Goal: Communication & Community: Participate in discussion

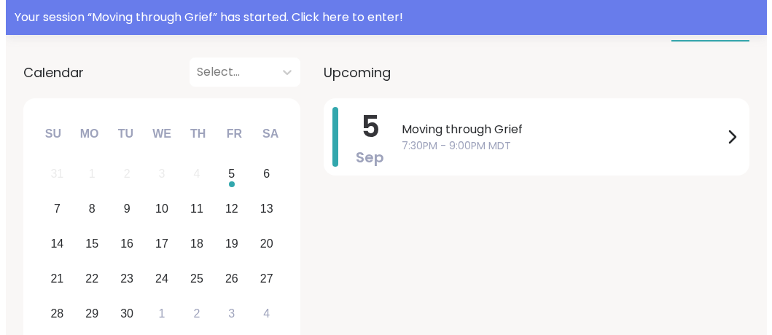
scroll to position [213, 0]
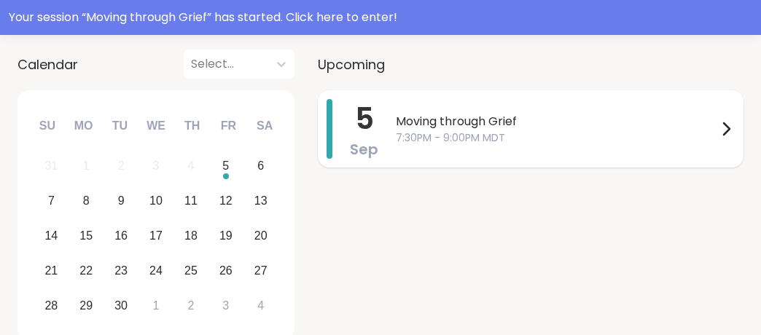
click at [410, 125] on span "Moving through Grief" at bounding box center [556, 121] width 321 height 17
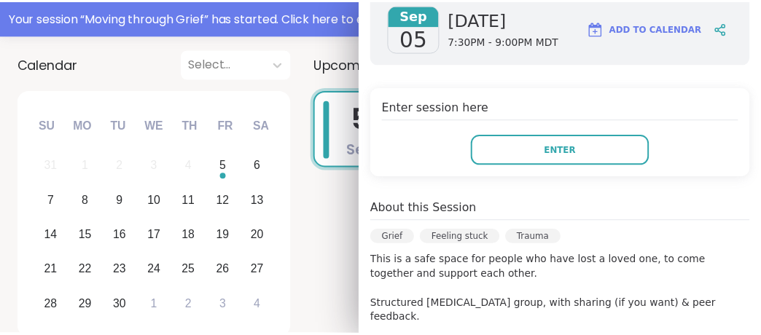
scroll to position [229, 0]
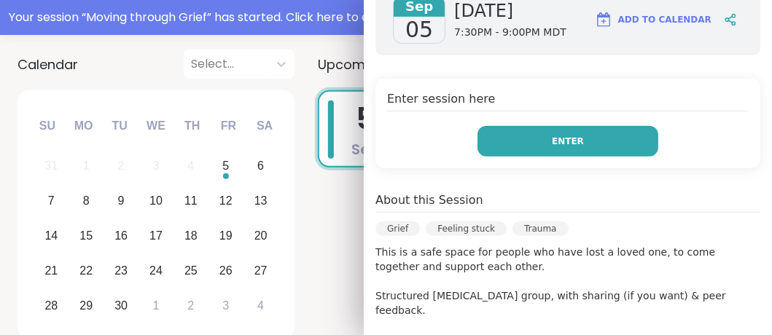
click at [552, 140] on span "Enter" at bounding box center [568, 141] width 32 height 13
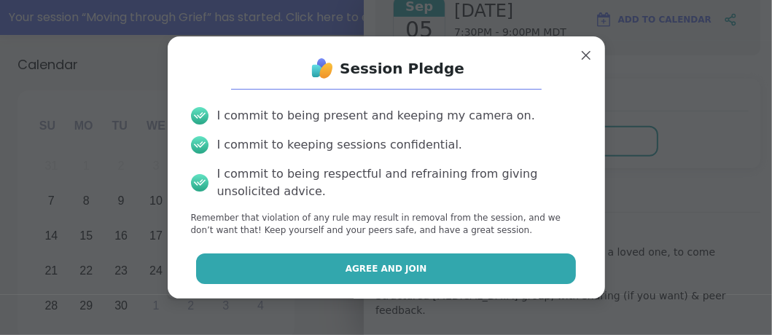
click at [359, 270] on span "Agree and Join" at bounding box center [386, 268] width 82 height 13
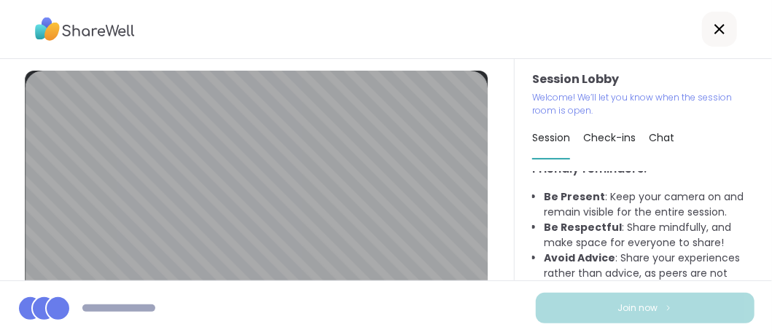
scroll to position [116, 0]
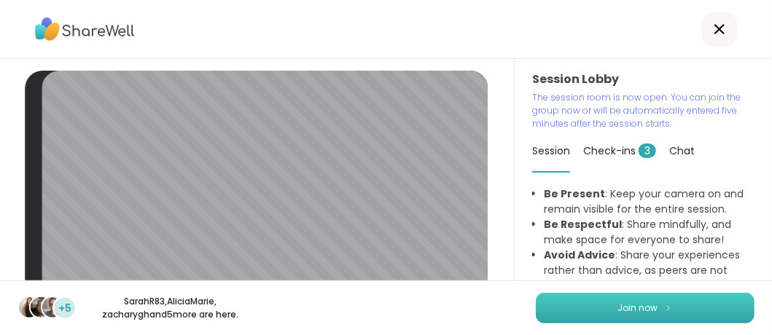
click at [647, 309] on button "Join now" at bounding box center [645, 308] width 219 height 31
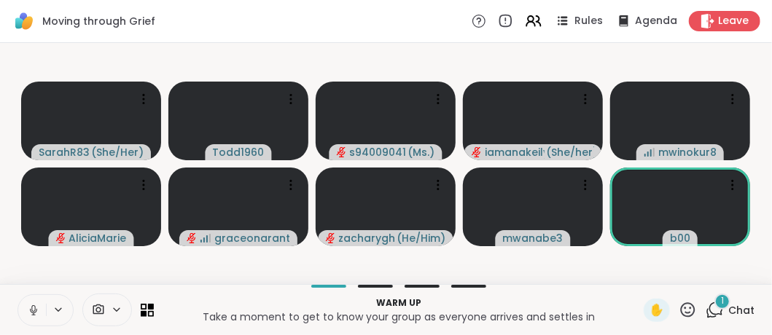
click at [36, 306] on icon at bounding box center [33, 310] width 13 height 13
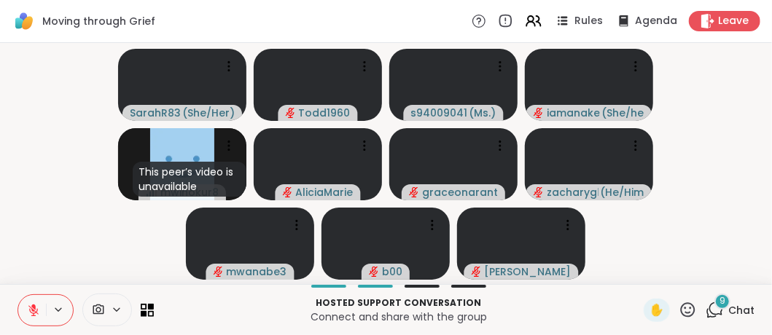
click at [28, 312] on icon at bounding box center [33, 310] width 13 height 13
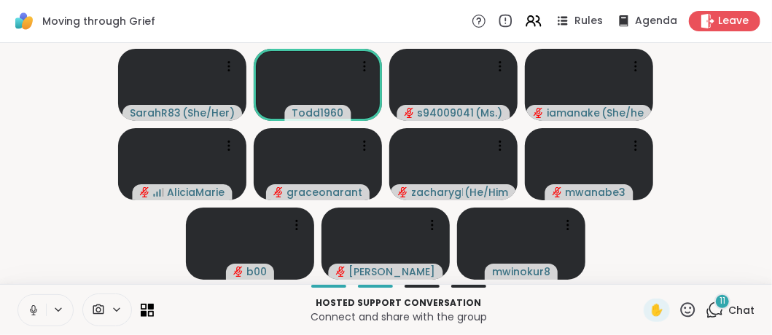
click at [35, 313] on icon at bounding box center [33, 310] width 7 height 4
